Goal: Task Accomplishment & Management: Complete application form

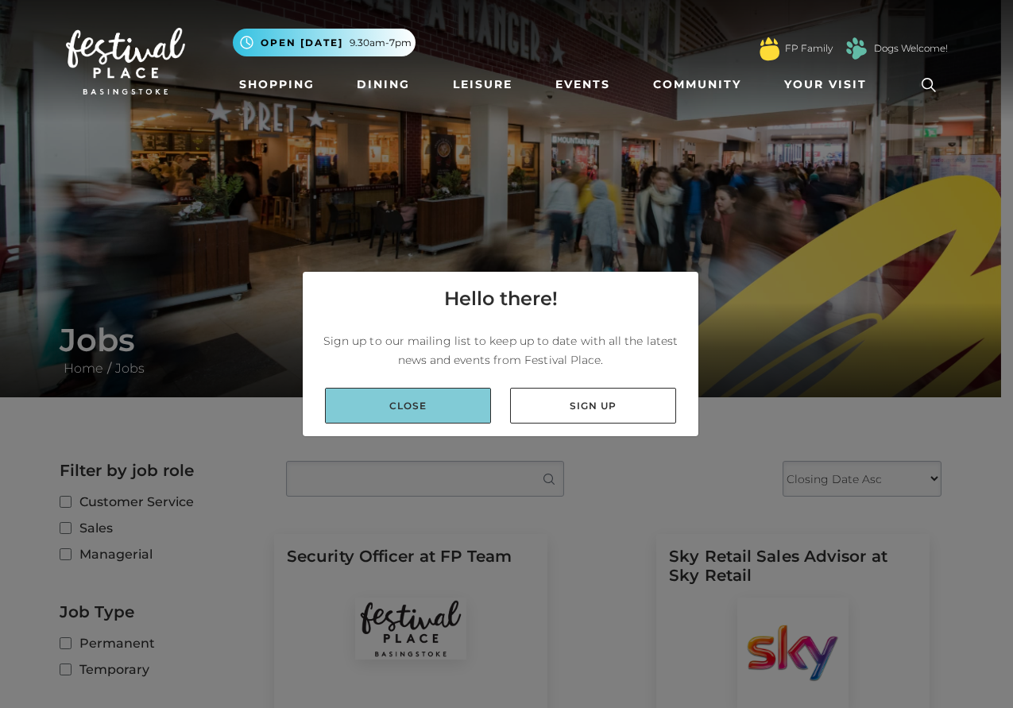
click at [485, 419] on link "Close" at bounding box center [408, 406] width 166 height 36
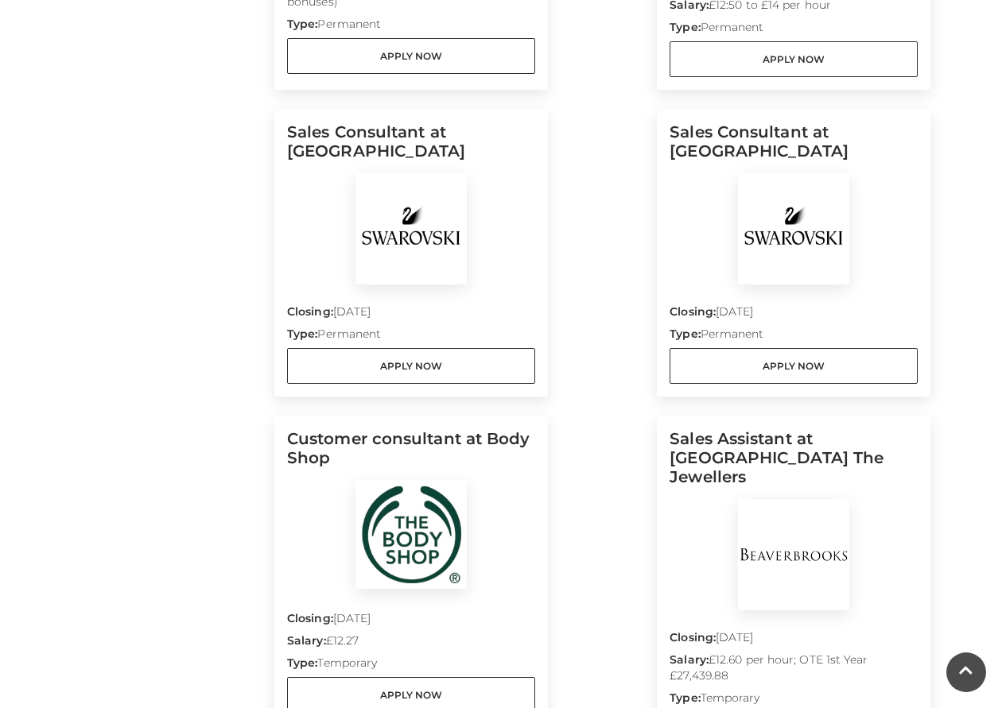
scroll to position [1351, 0]
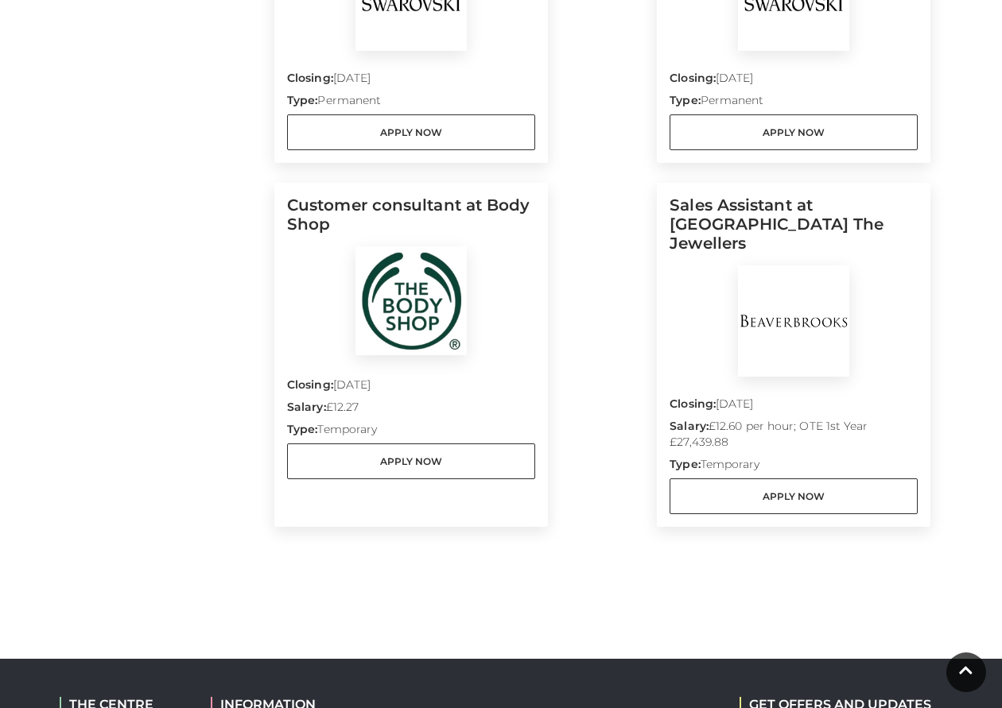
drag, startPoint x: 467, startPoint y: 299, endPoint x: 448, endPoint y: 362, distance: 65.4
click at [449, 358] on div "Customer consultant at Body Shop Closing: 30 Sep 2025 Salary: £12.27 Type: Temp…" at bounding box center [411, 355] width 248 height 319
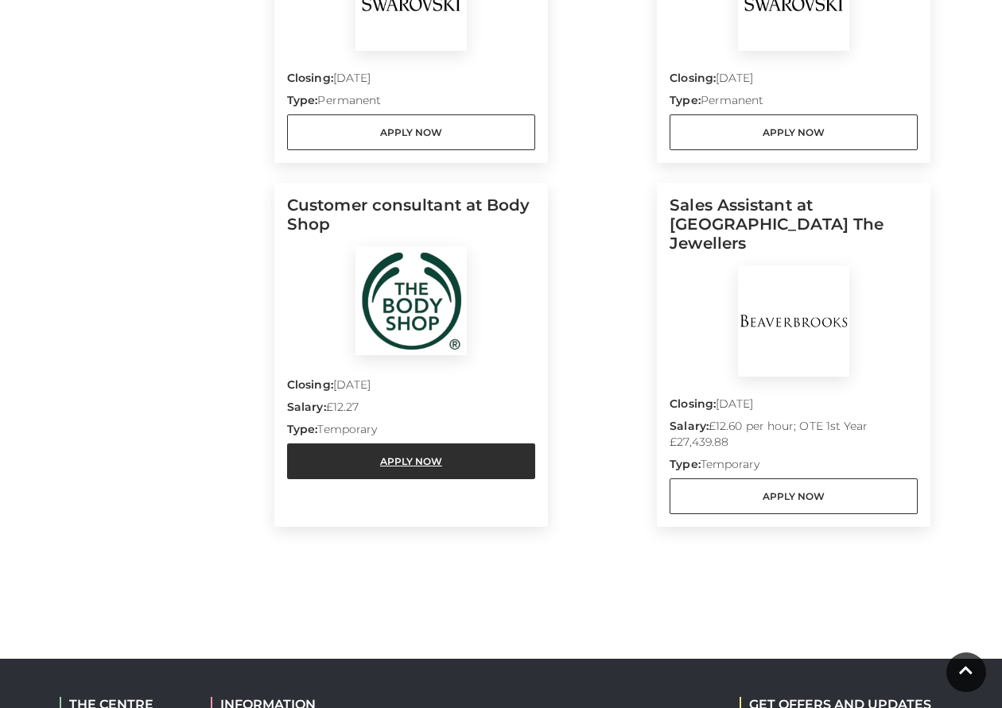
click at [403, 475] on link "Apply Now" at bounding box center [411, 462] width 248 height 36
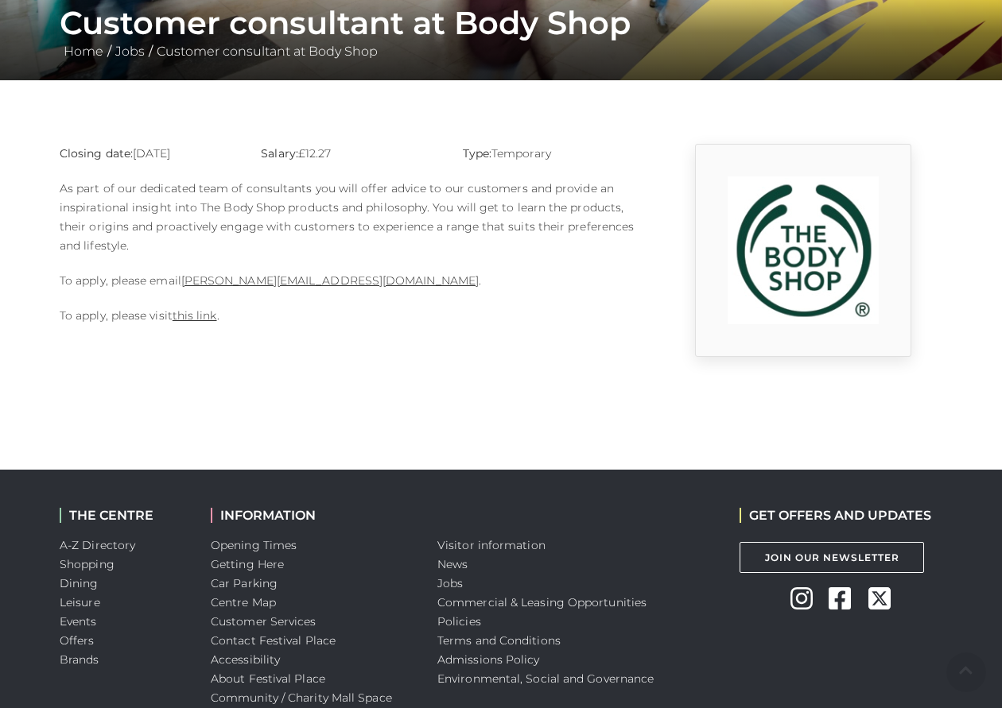
scroll to position [318, 0]
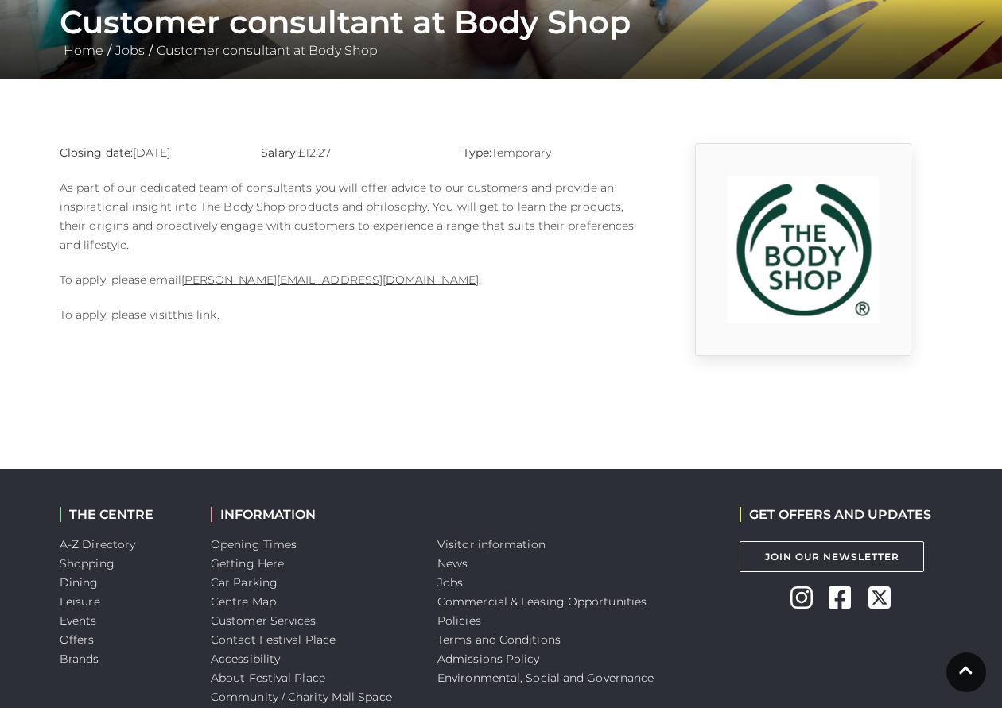
click at [199, 312] on link "this link" at bounding box center [194, 315] width 45 height 14
